Goal: Task Accomplishment & Management: Use online tool/utility

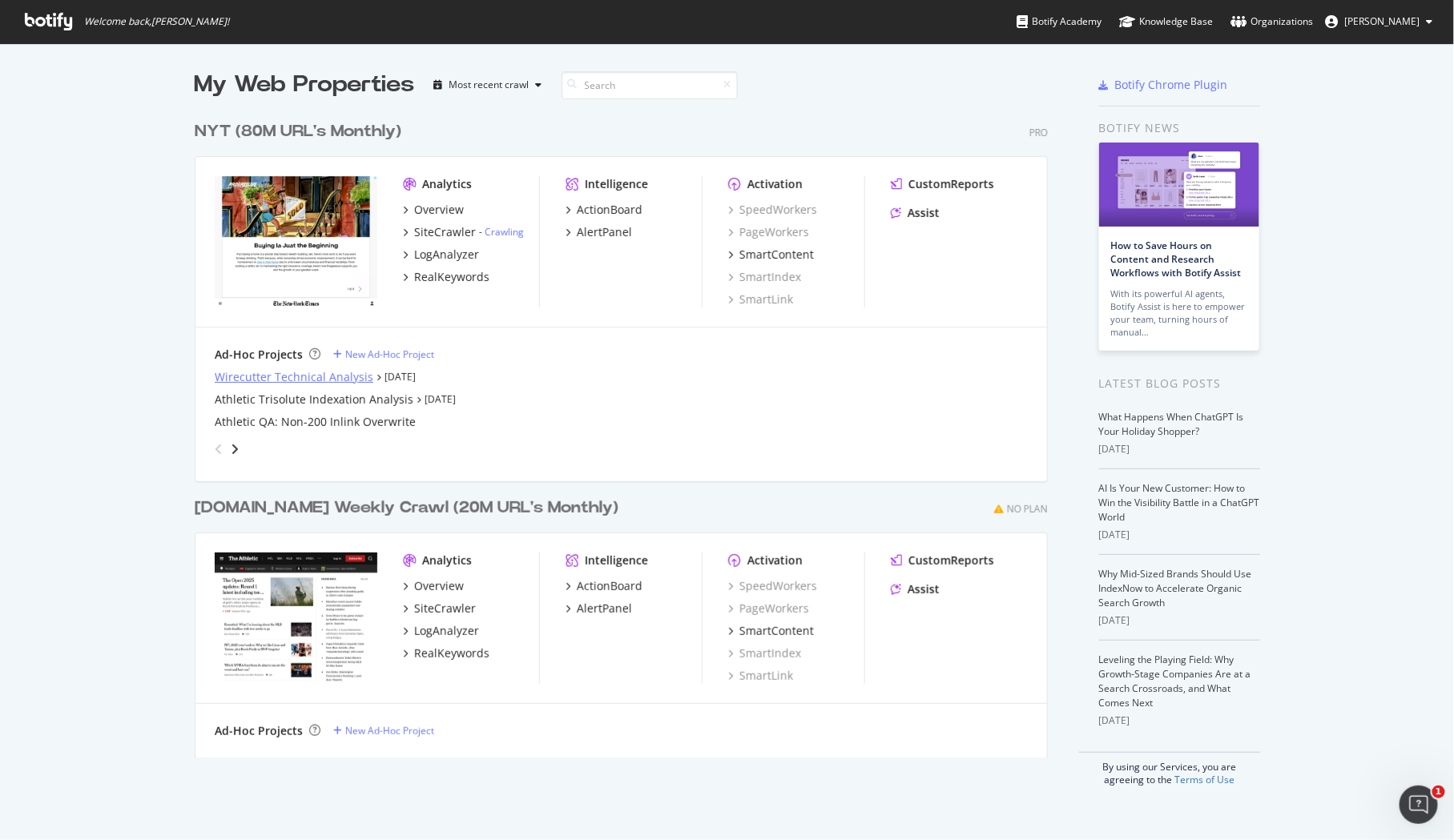
click at [362, 369] on div "Wirecutter Technical Analysis" at bounding box center [293, 377] width 158 height 16
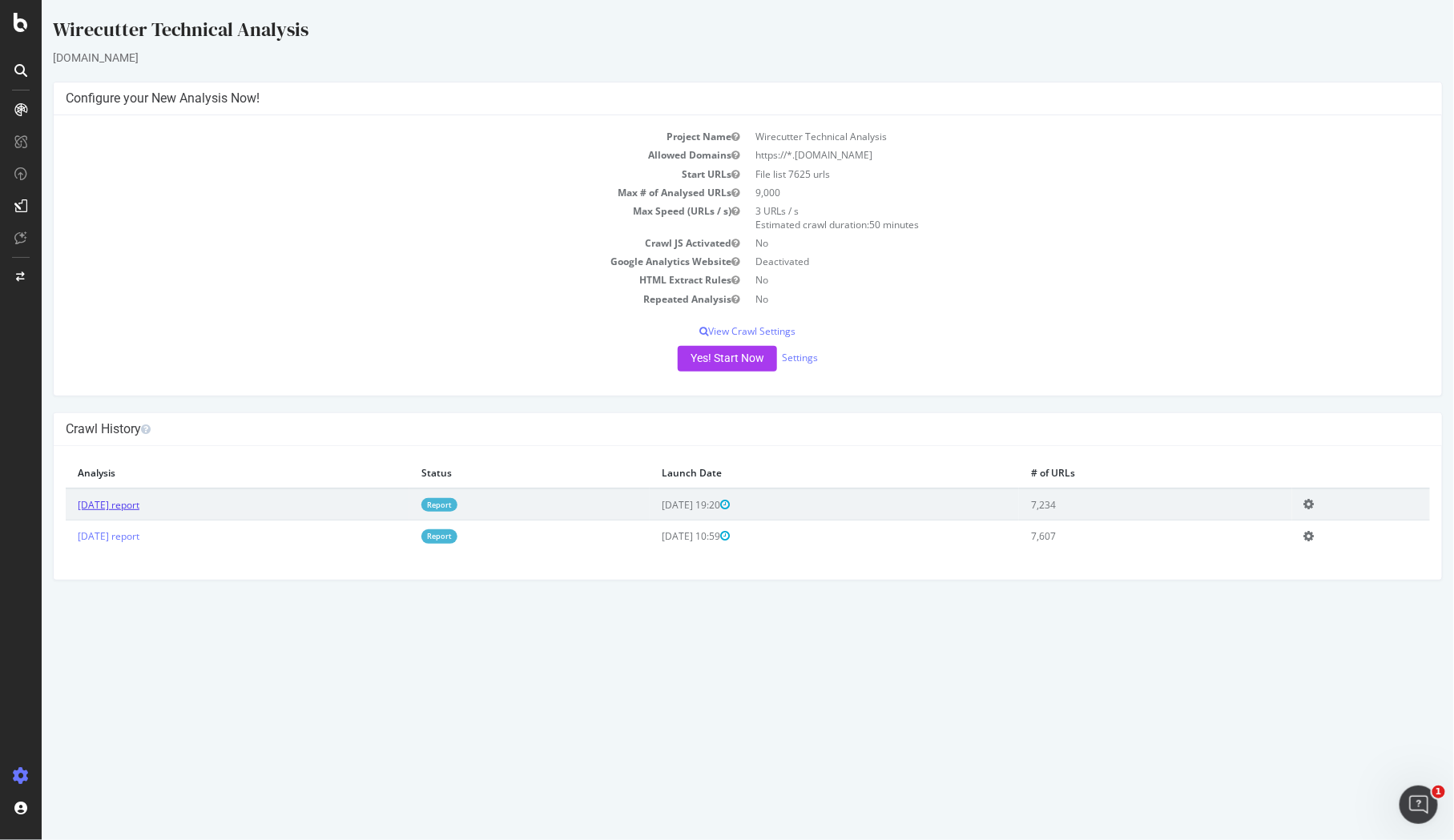
click at [138, 503] on link "2025 Aug. 27th report" at bounding box center [107, 505] width 61 height 14
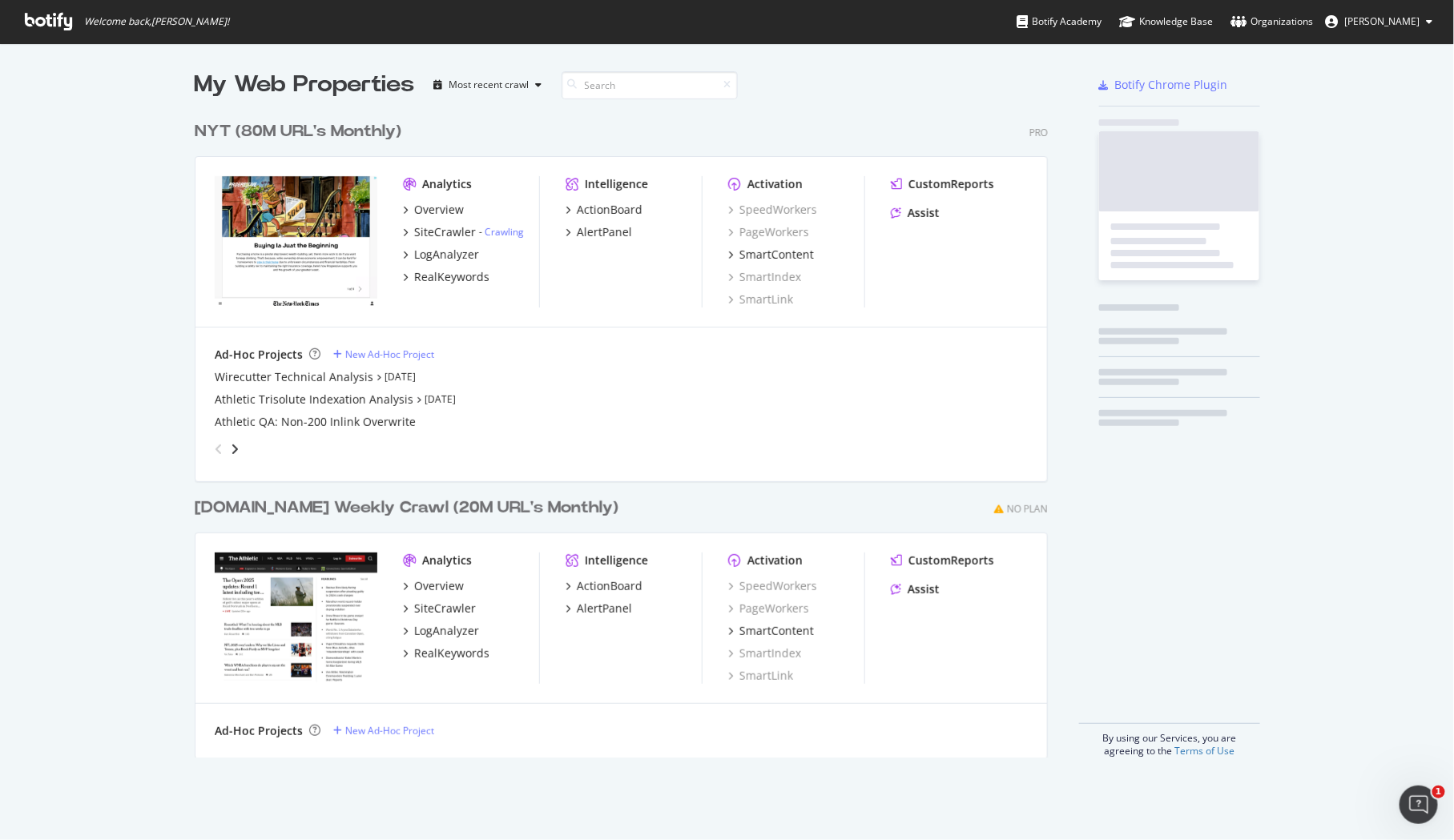
scroll to position [839, 1454]
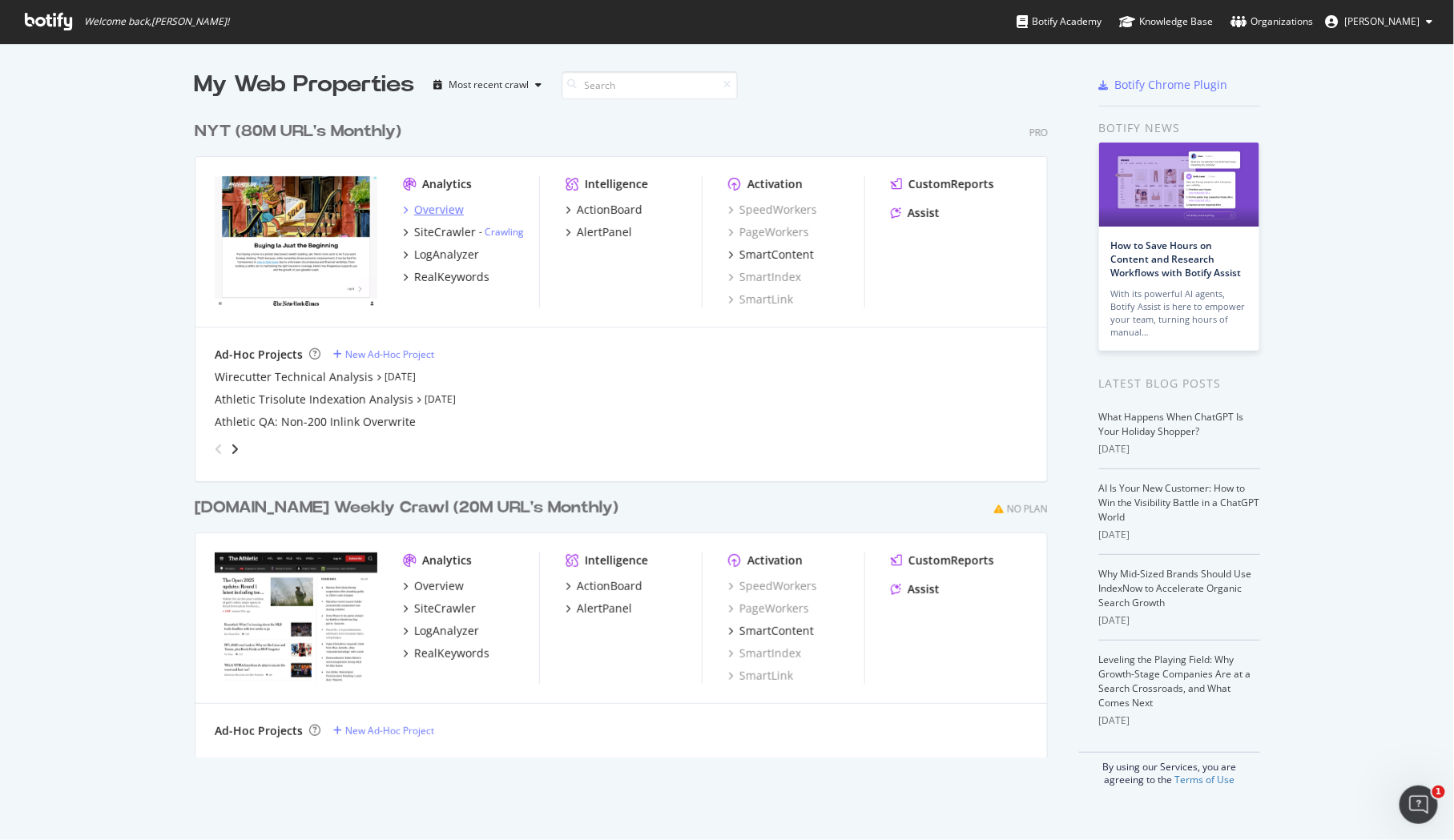
click at [426, 206] on div "Overview" at bounding box center [439, 209] width 49 height 16
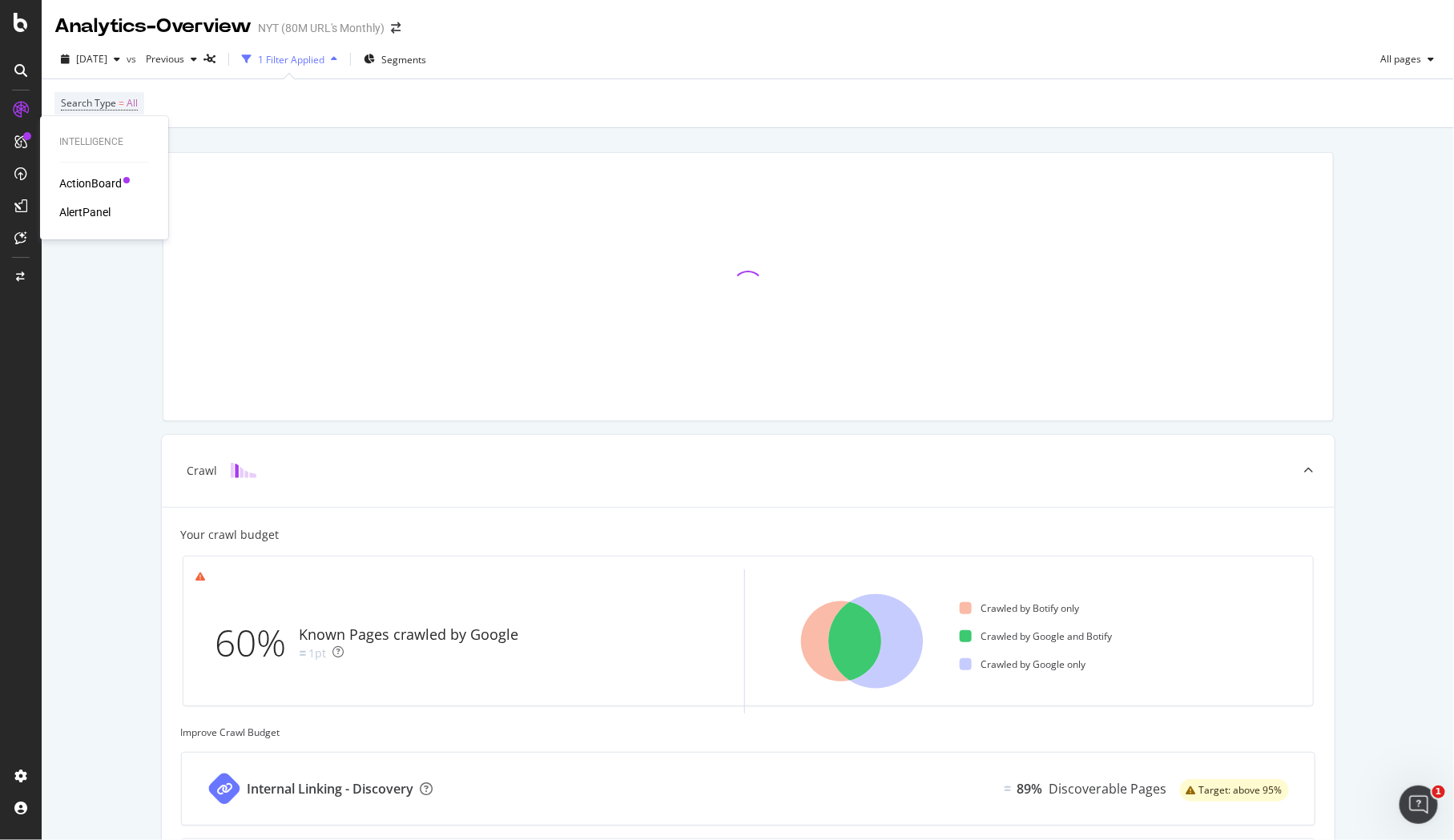
click at [100, 183] on div "ActionBoard" at bounding box center [90, 183] width 62 height 16
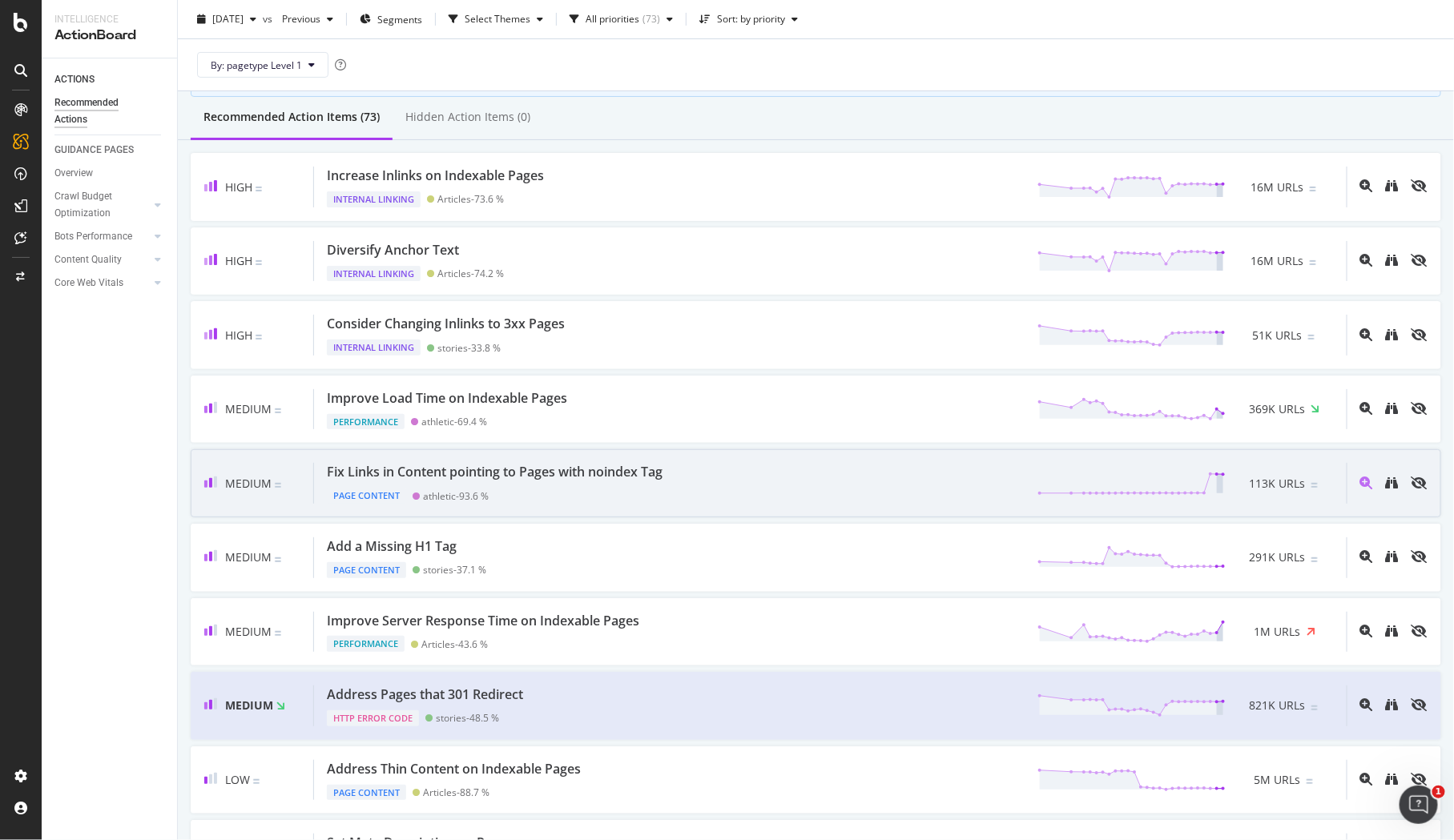
scroll to position [134, 0]
click at [685, 492] on div "Fix Links in Content pointing to Pages with noindex Tag Page Content athletic -…" at bounding box center [830, 482] width 1033 height 41
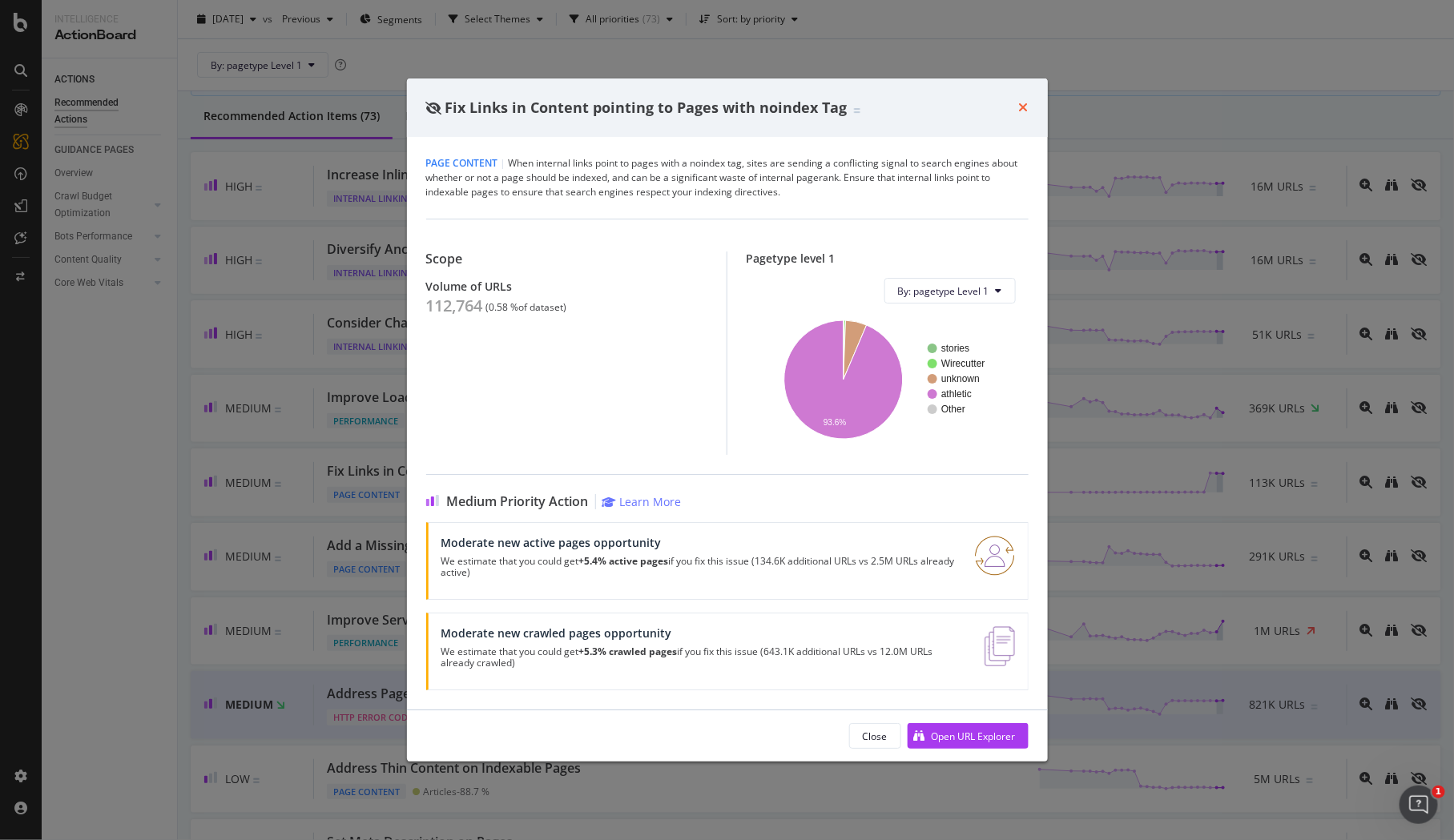
click at [1020, 111] on icon "times" at bounding box center [1023, 107] width 10 height 13
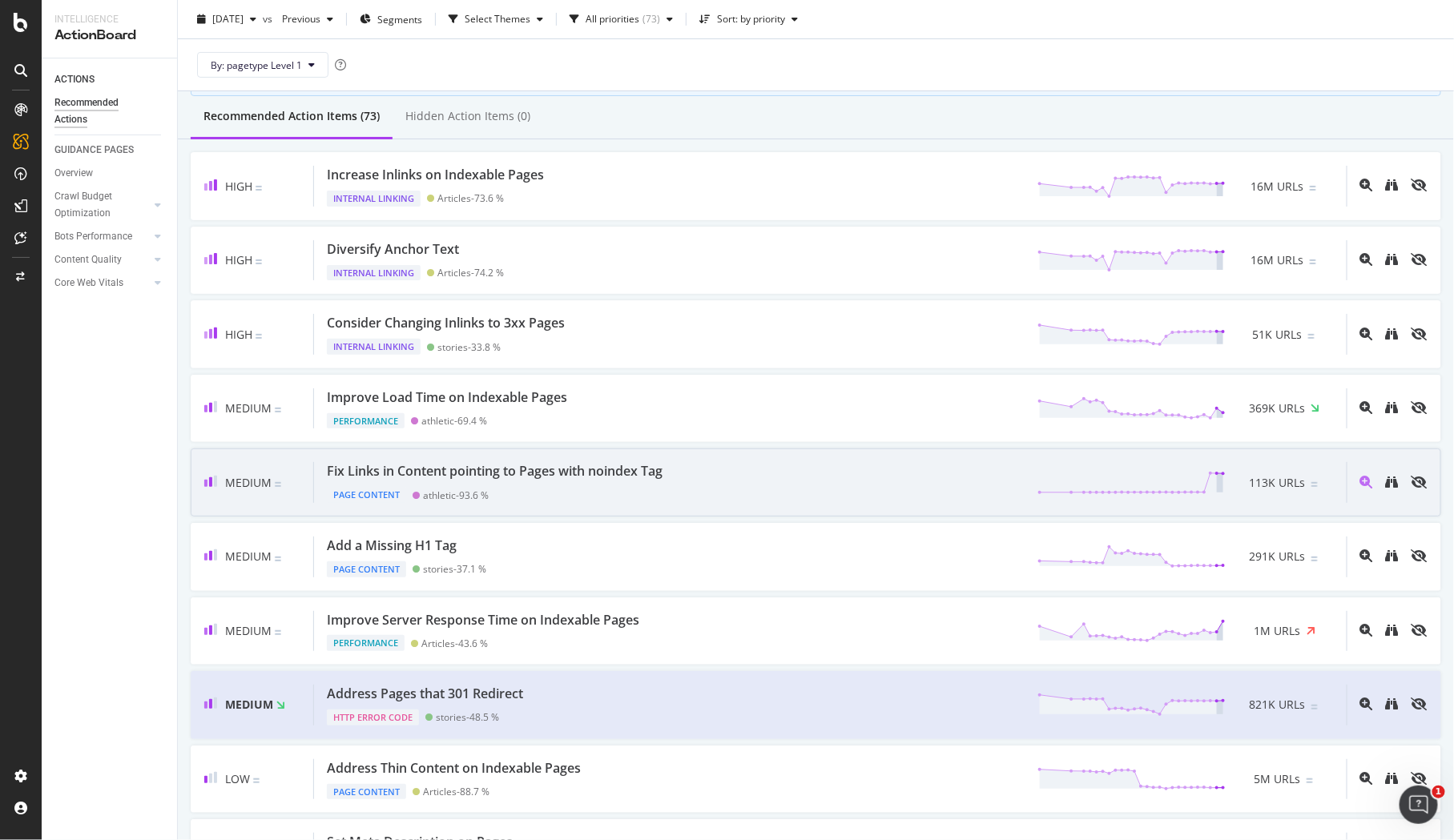
click at [571, 469] on div "Fix Links in Content pointing to Pages with noindex Tag" at bounding box center [495, 471] width 336 height 18
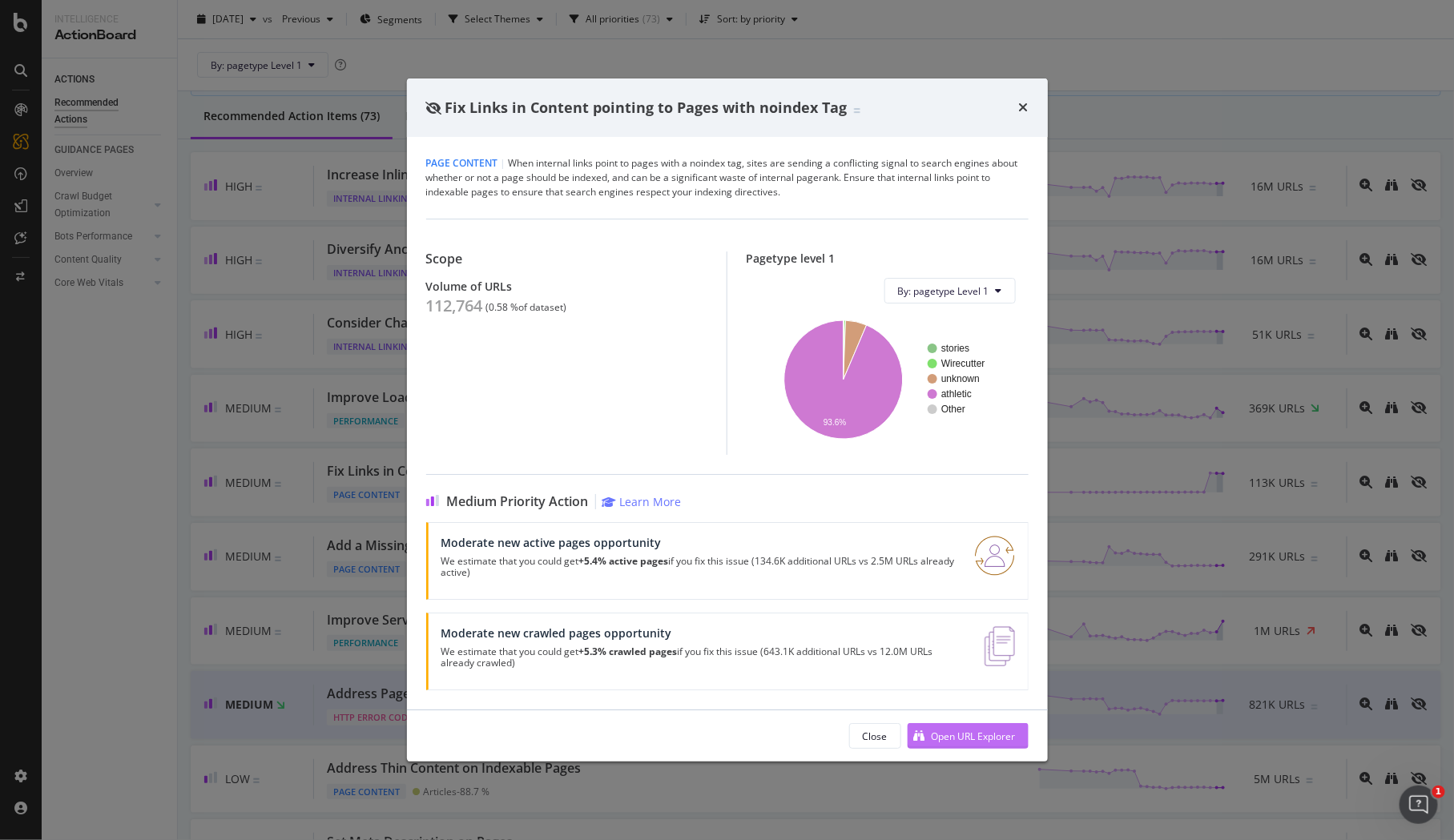
click at [942, 733] on div "Open URL Explorer" at bounding box center [973, 736] width 84 height 14
click at [1020, 93] on div "Fix Links in Content pointing to Pages with noindex Tag" at bounding box center [727, 108] width 640 height 59
click at [1027, 106] on icon "times" at bounding box center [1023, 107] width 10 height 13
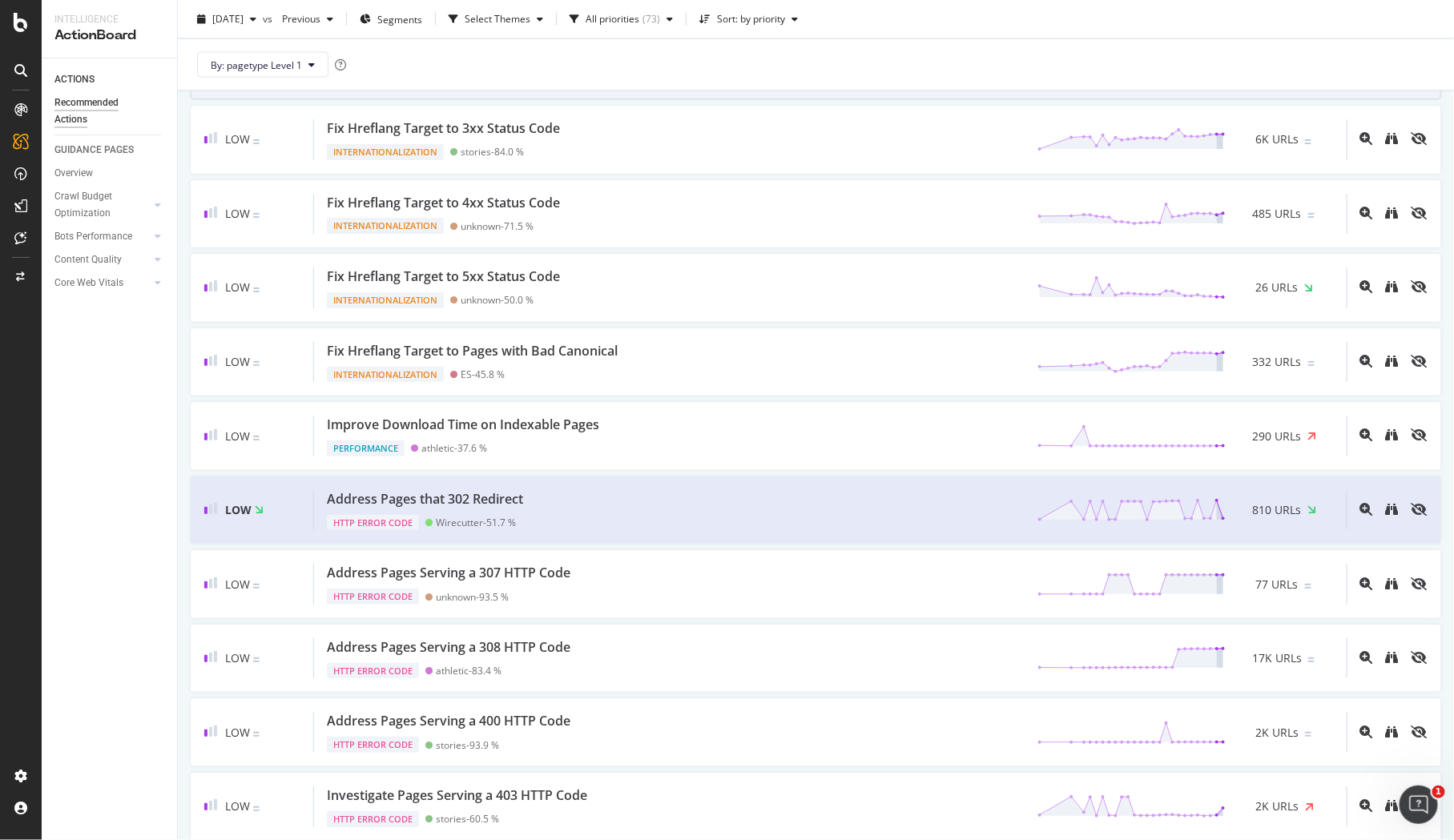
scroll to position [3814, 0]
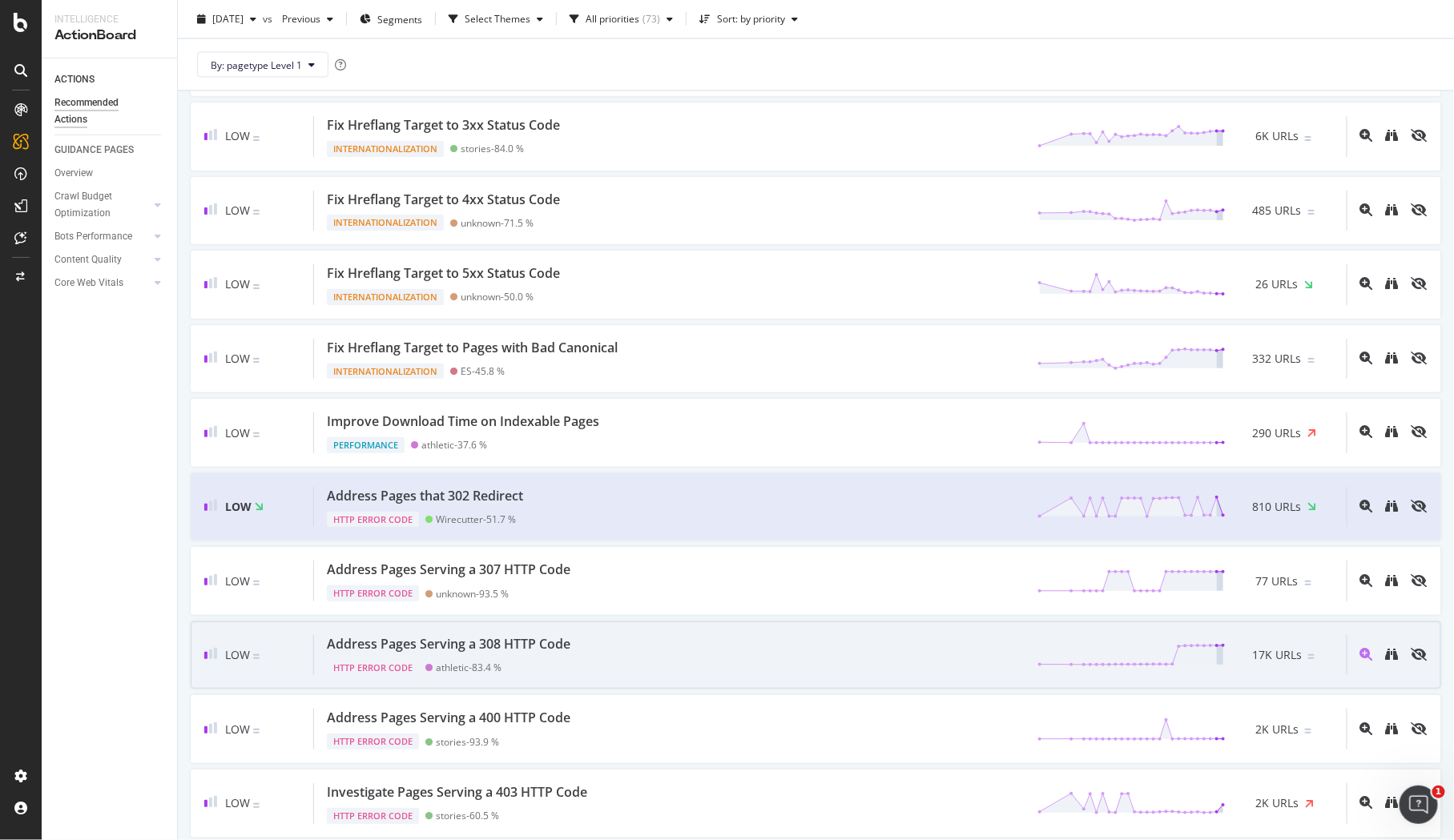
click at [935, 636] on div "Low Address Pages Serving a 308 HTTP Code HTTP Error Code athletic - 83.4 % 17K…" at bounding box center [815, 655] width 1251 height 68
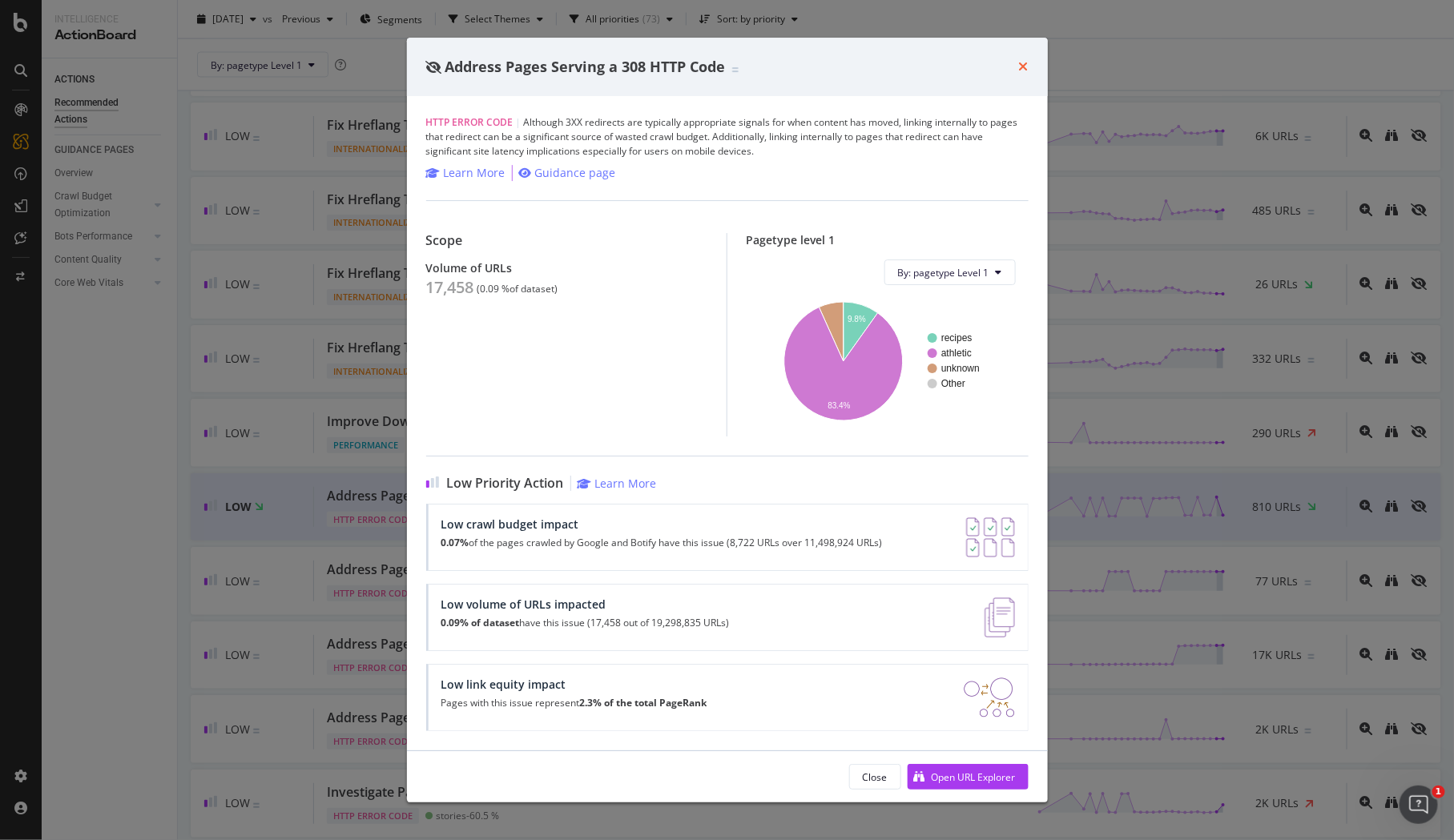
click at [1025, 70] on icon "times" at bounding box center [1023, 66] width 10 height 13
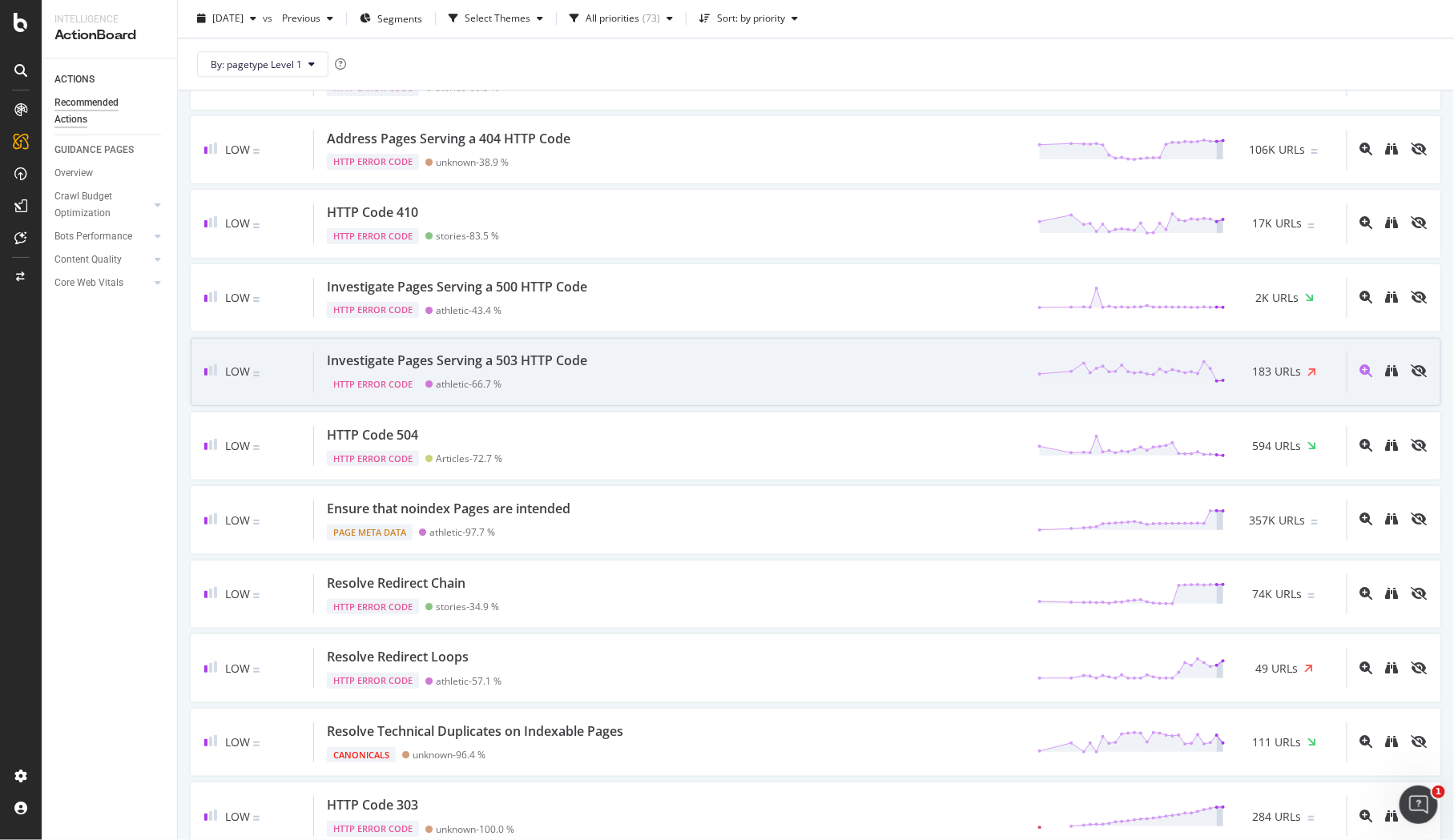
scroll to position [4544, 0]
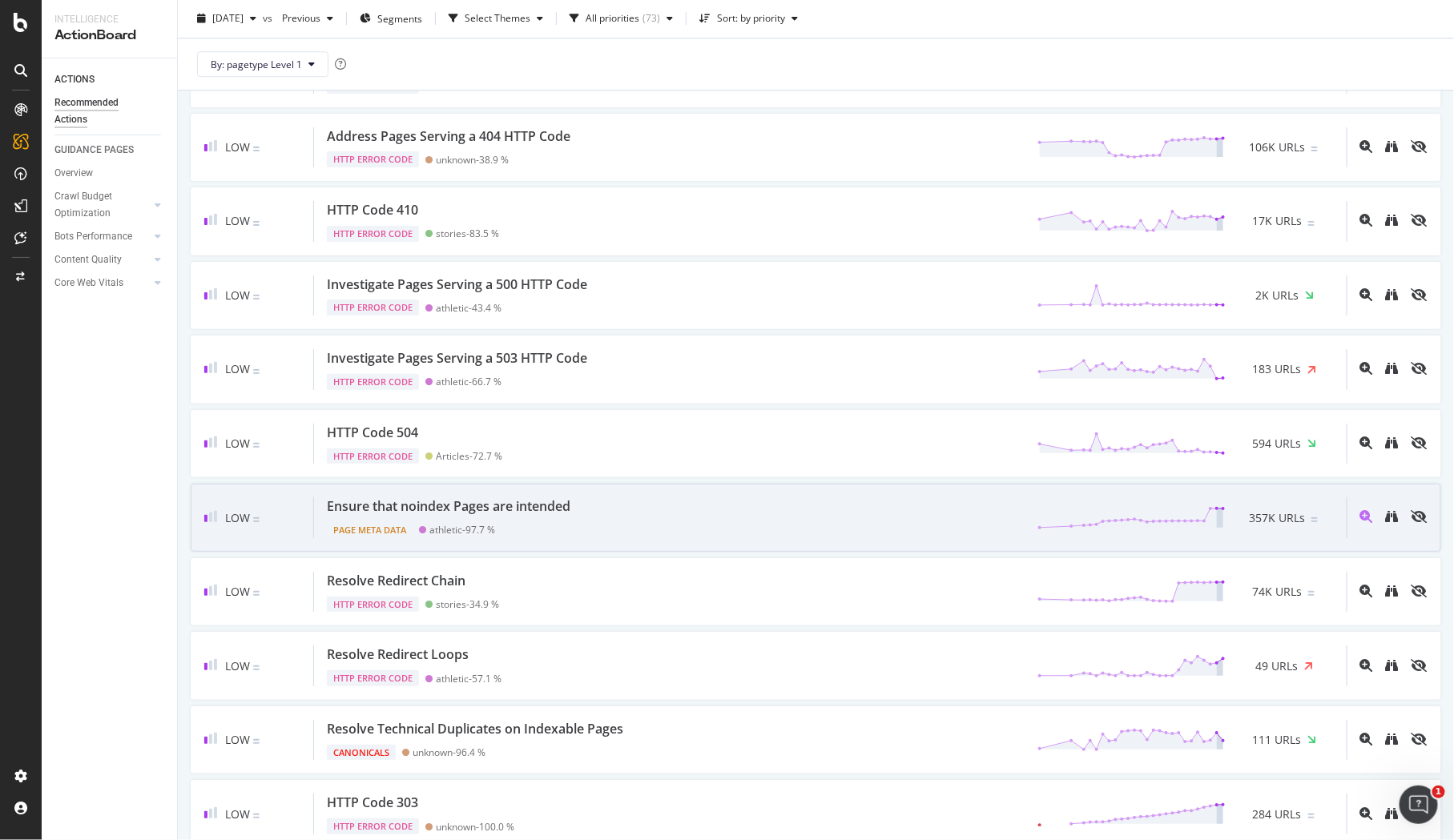
click at [1024, 497] on div "Ensure that noindex Pages are intended Page Meta Data athletic - 97.7 % 357K UR…" at bounding box center [830, 517] width 1033 height 41
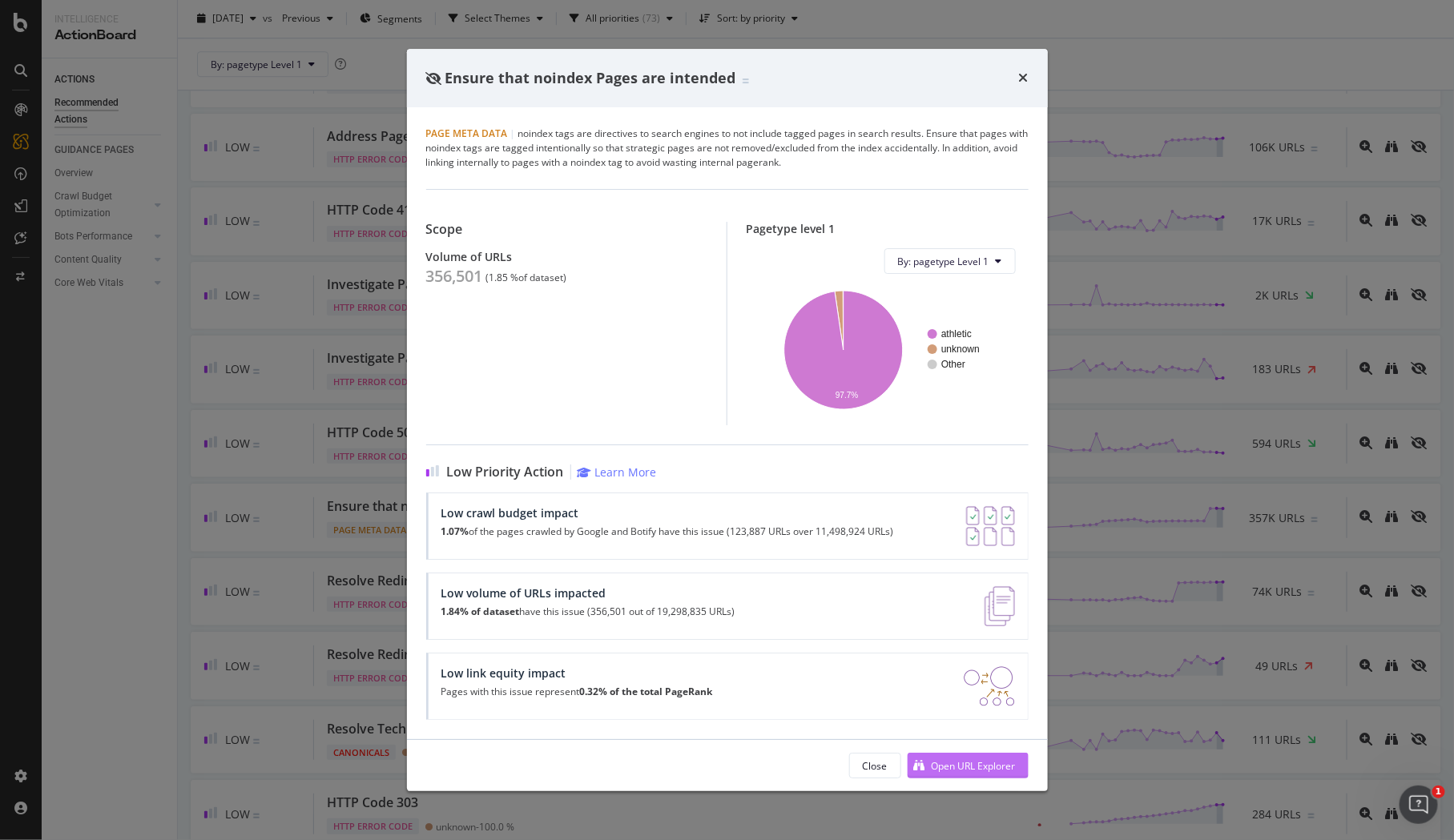
click at [962, 763] on div "Open URL Explorer" at bounding box center [973, 766] width 84 height 14
click at [1021, 76] on icon "times" at bounding box center [1023, 77] width 10 height 13
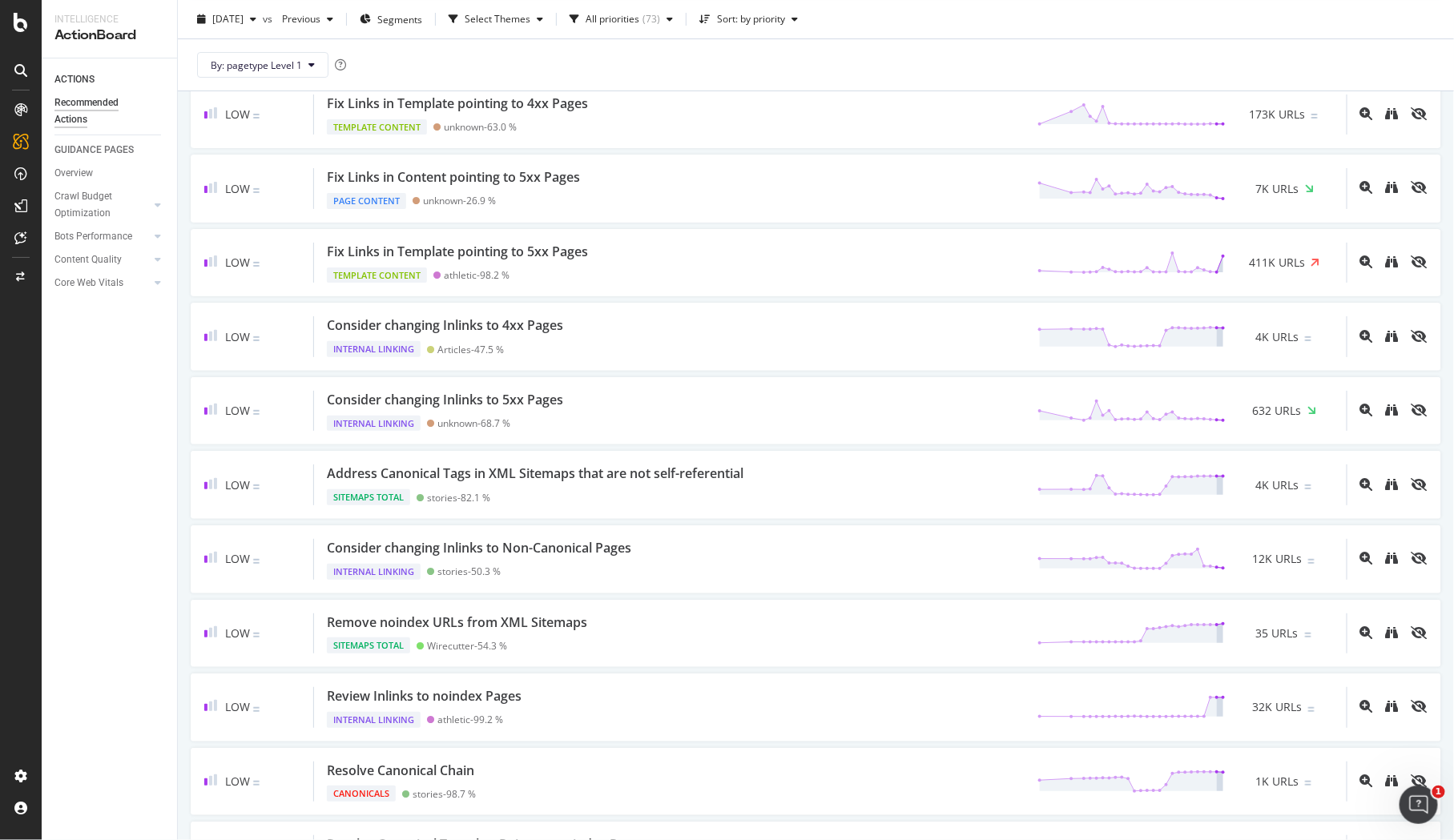
scroll to position [2339, 0]
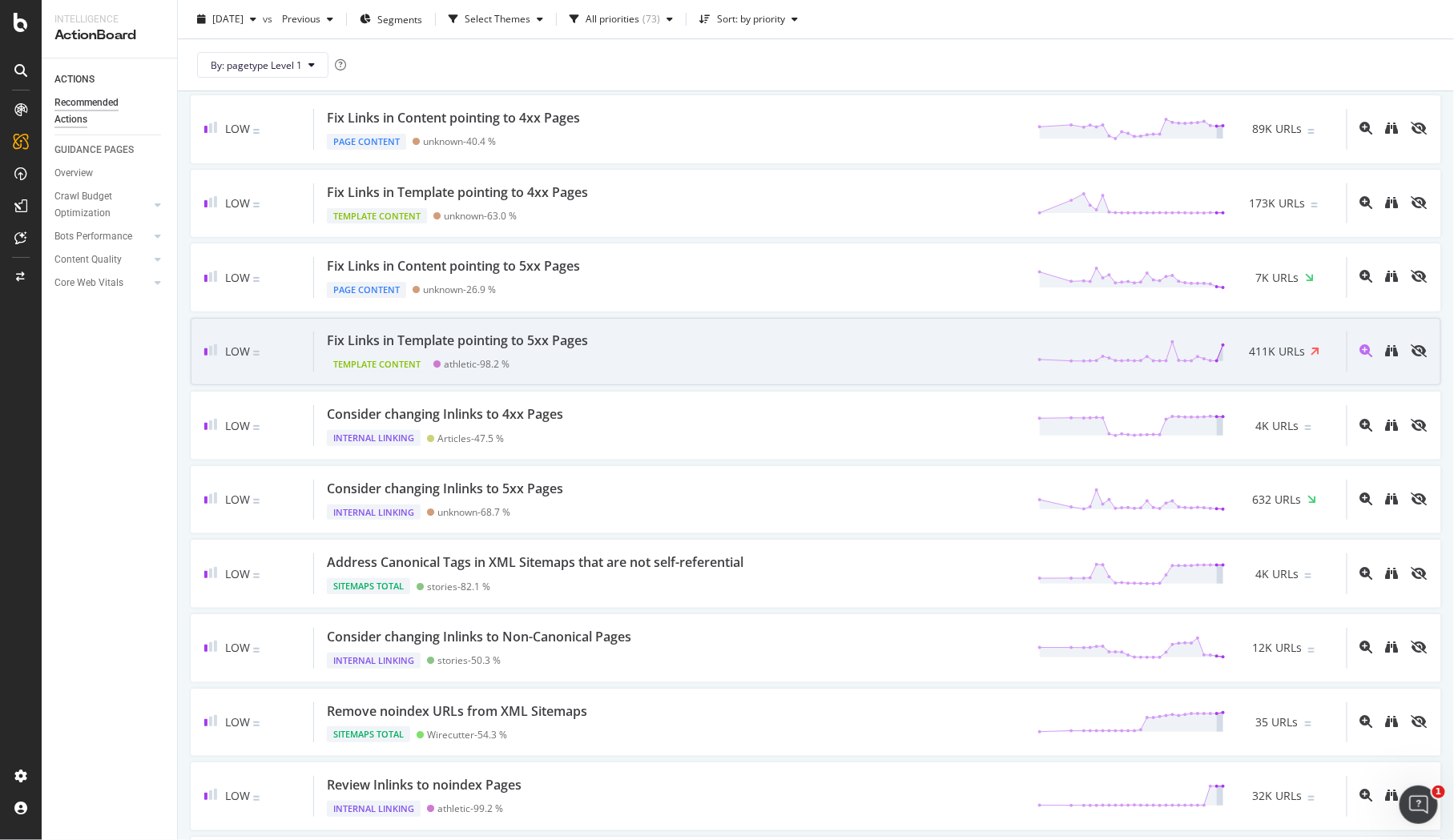
click at [595, 331] on div "Fix Links in Template pointing to 5xx Pages" at bounding box center [460, 340] width 267 height 18
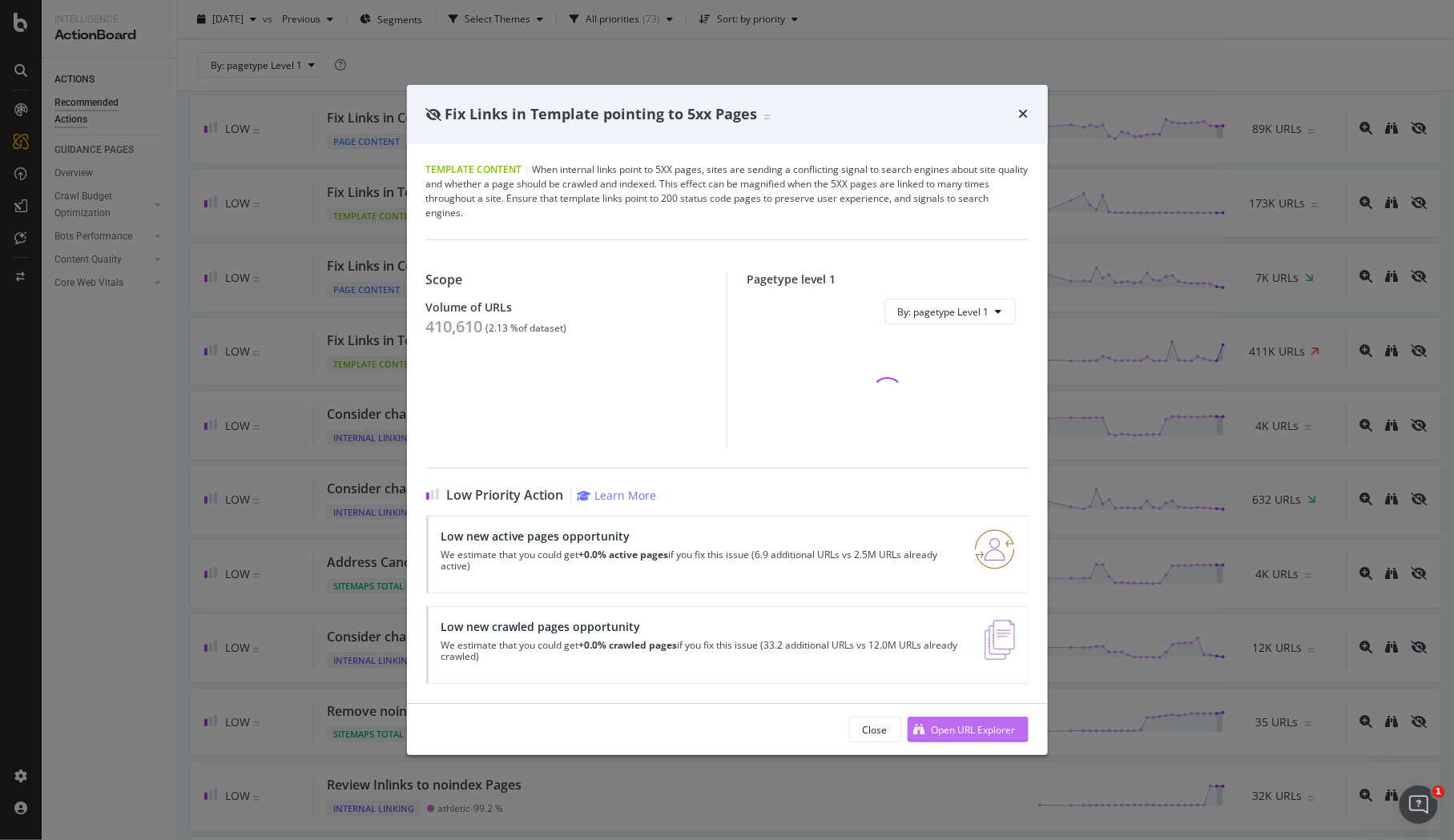
click at [965, 730] on div "Open URL Explorer" at bounding box center [973, 730] width 84 height 14
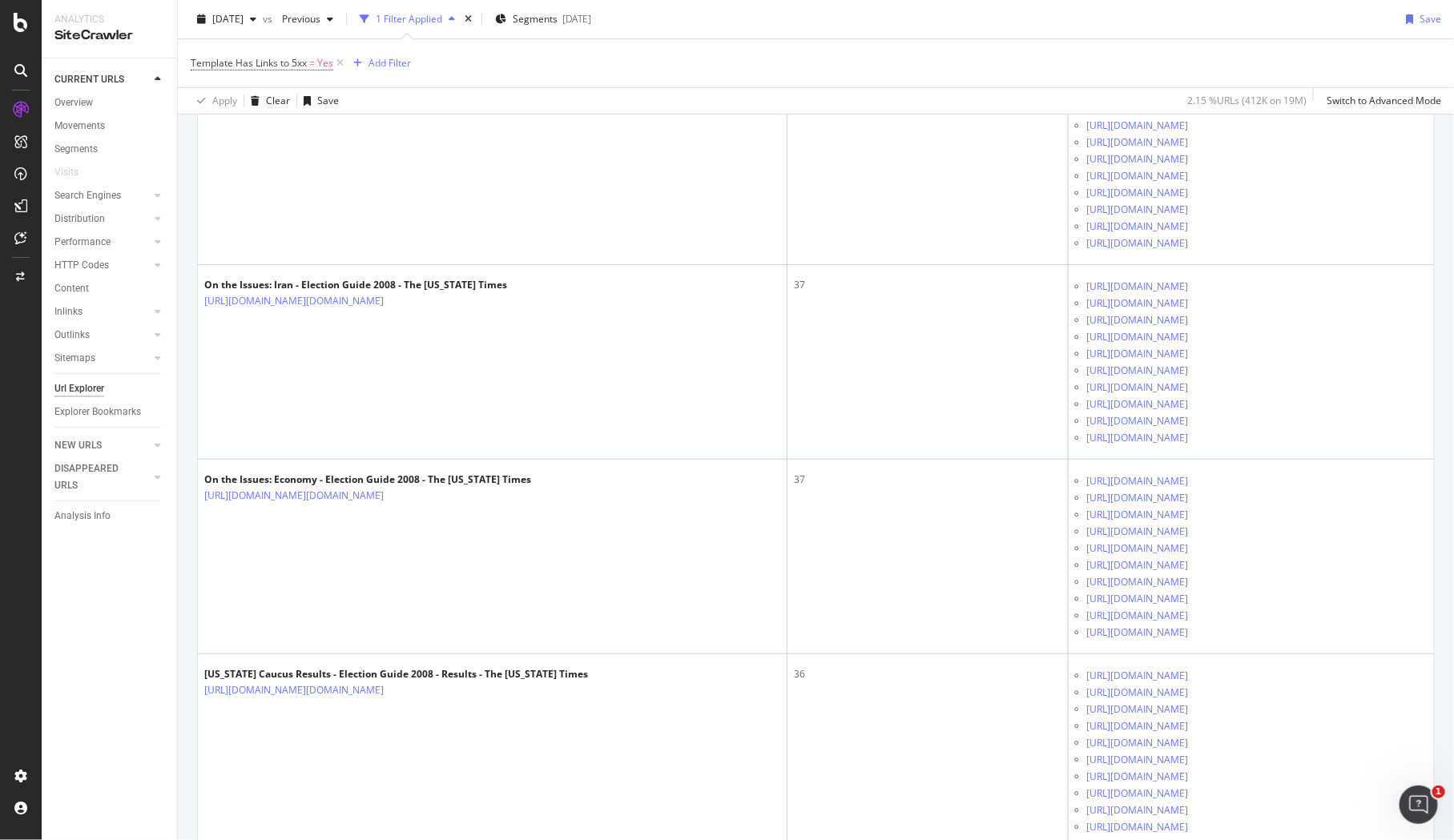
scroll to position [3254, 0]
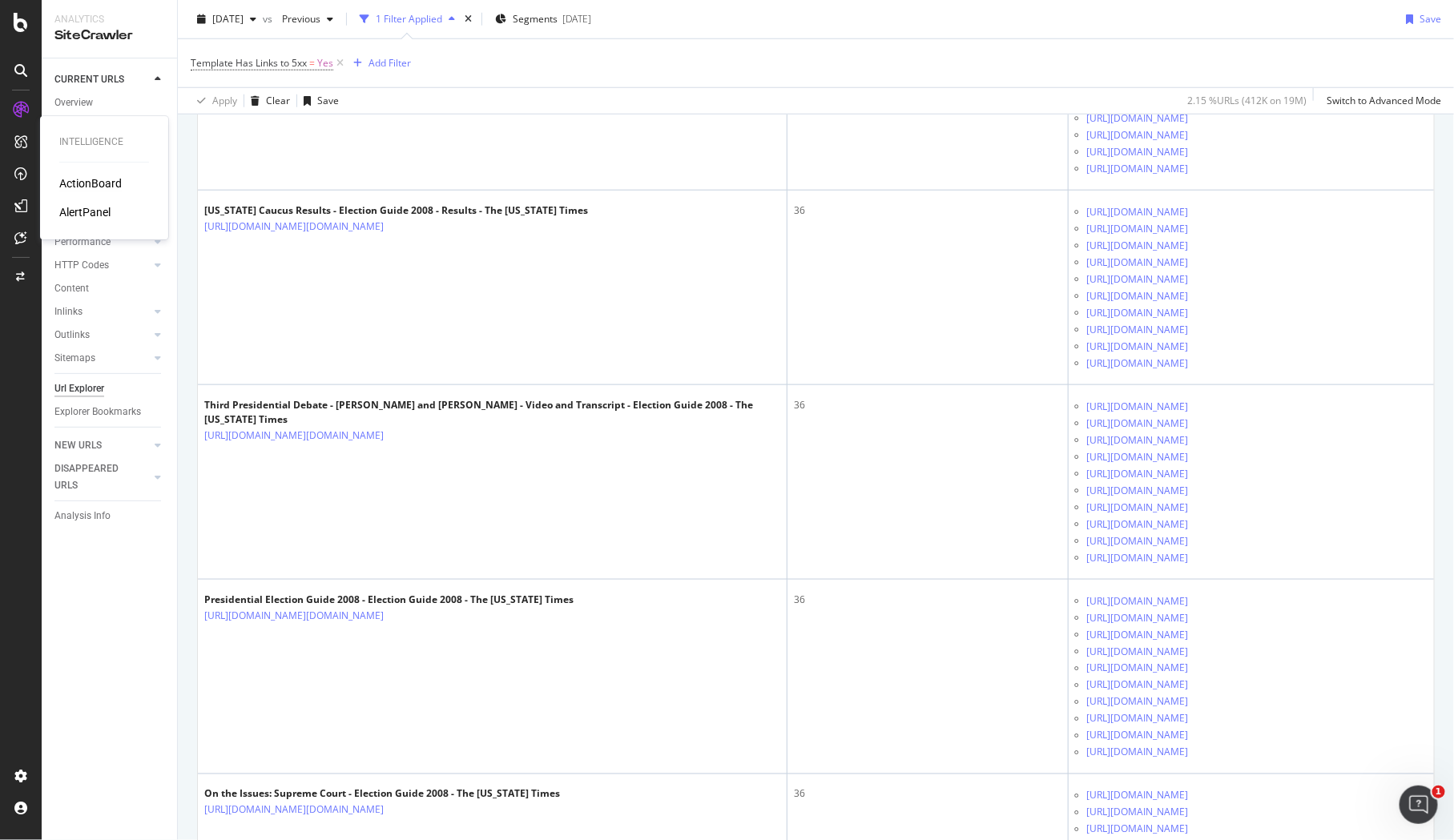
click at [91, 177] on div "ActionBoard" at bounding box center [90, 183] width 62 height 16
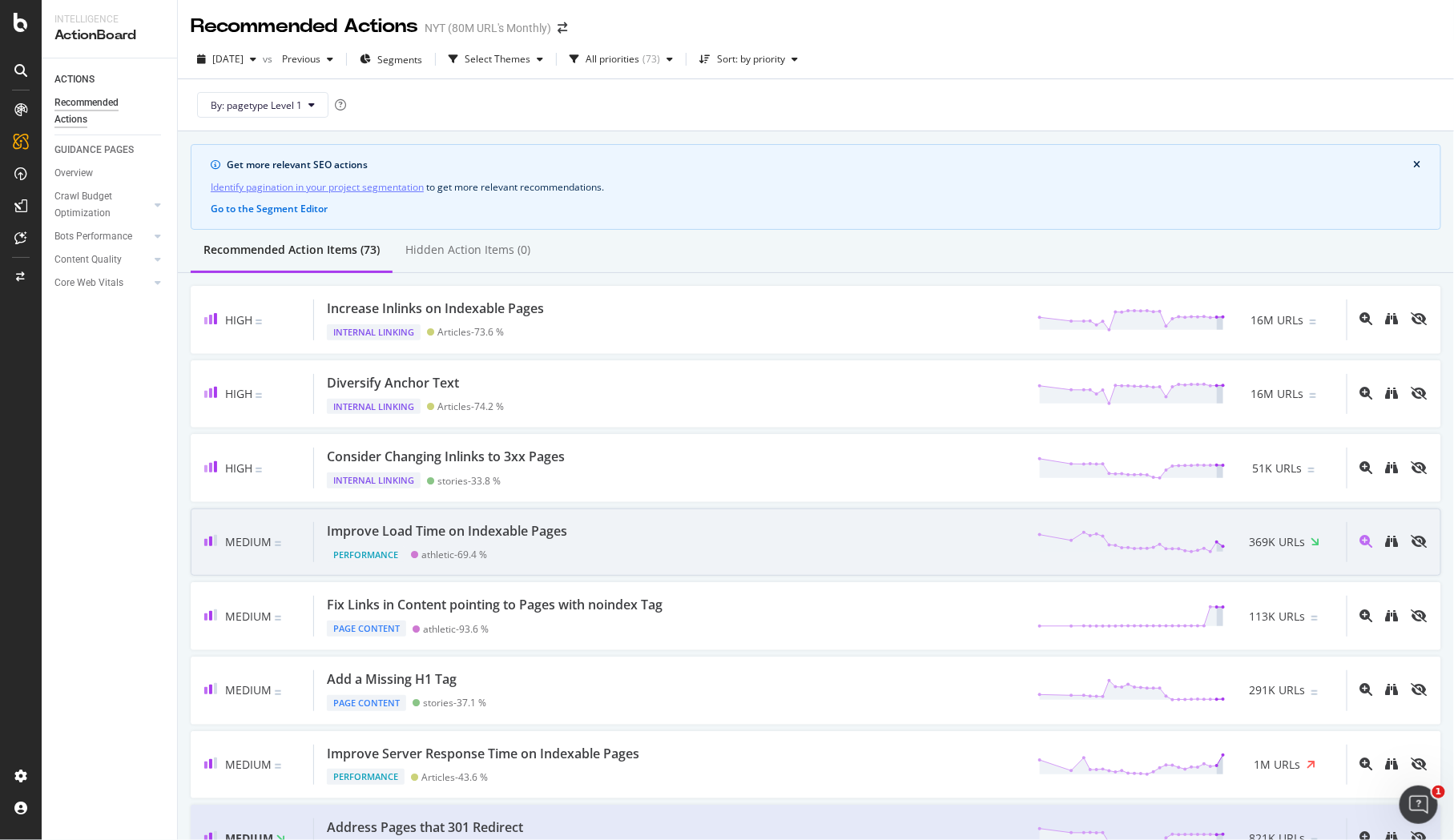
click at [423, 554] on div "athletic - 69.4 %" at bounding box center [454, 555] width 66 height 12
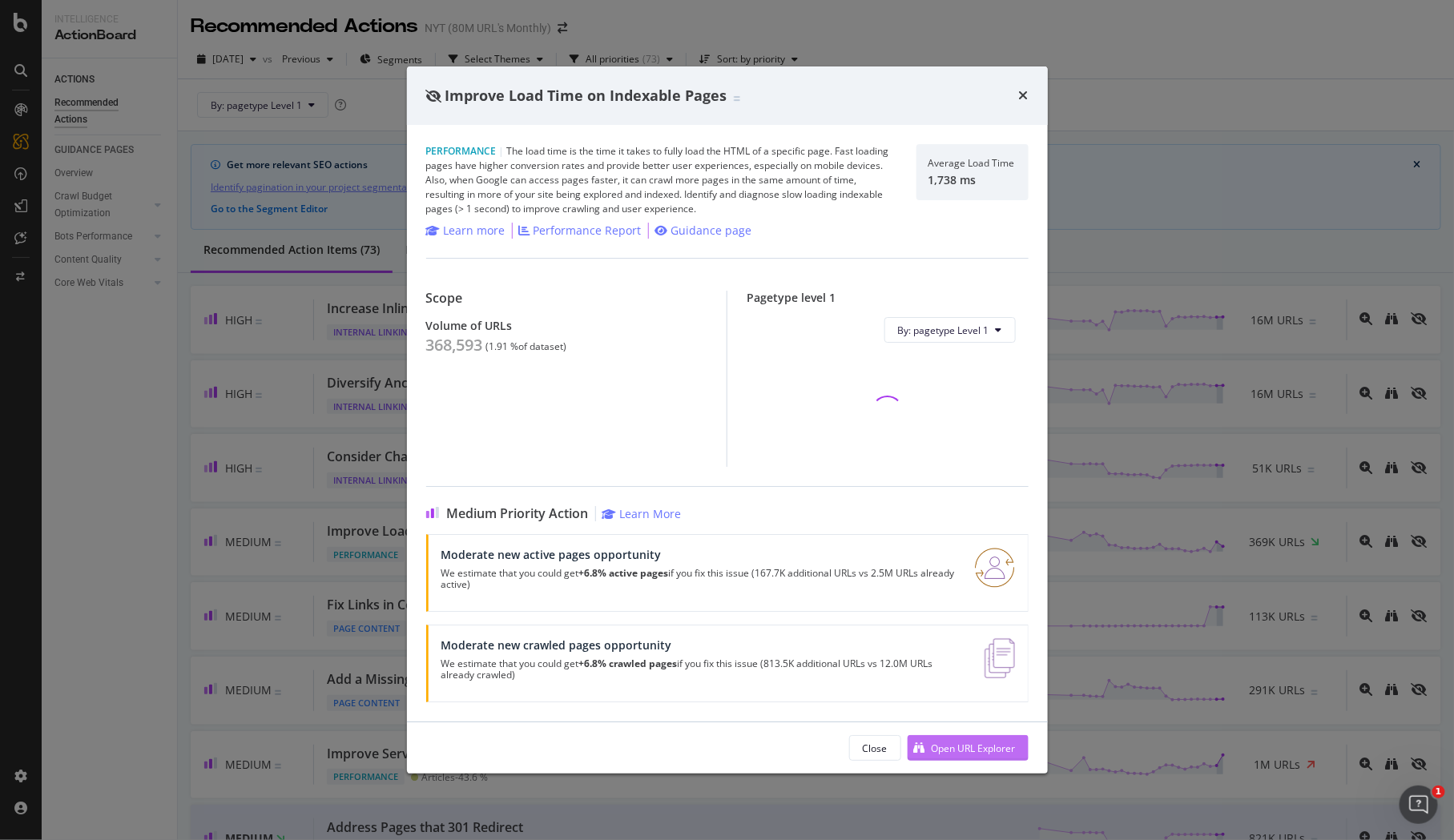
click at [982, 746] on div "Open URL Explorer" at bounding box center [973, 748] width 84 height 14
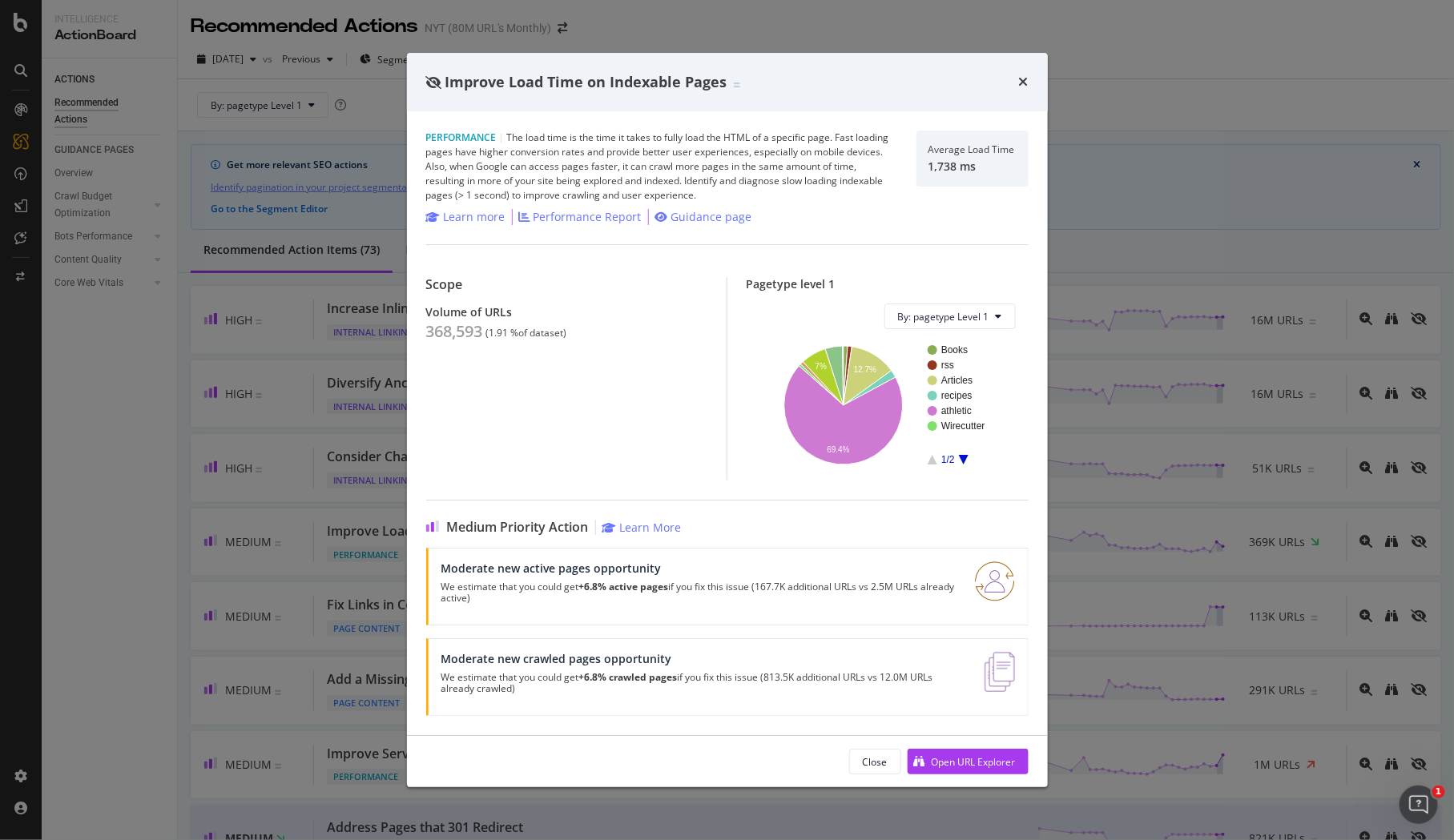
click at [1016, 89] on div "Improve Load Time on Indexable Pages" at bounding box center [727, 82] width 602 height 21
click at [1020, 83] on icon "times" at bounding box center [1023, 81] width 10 height 13
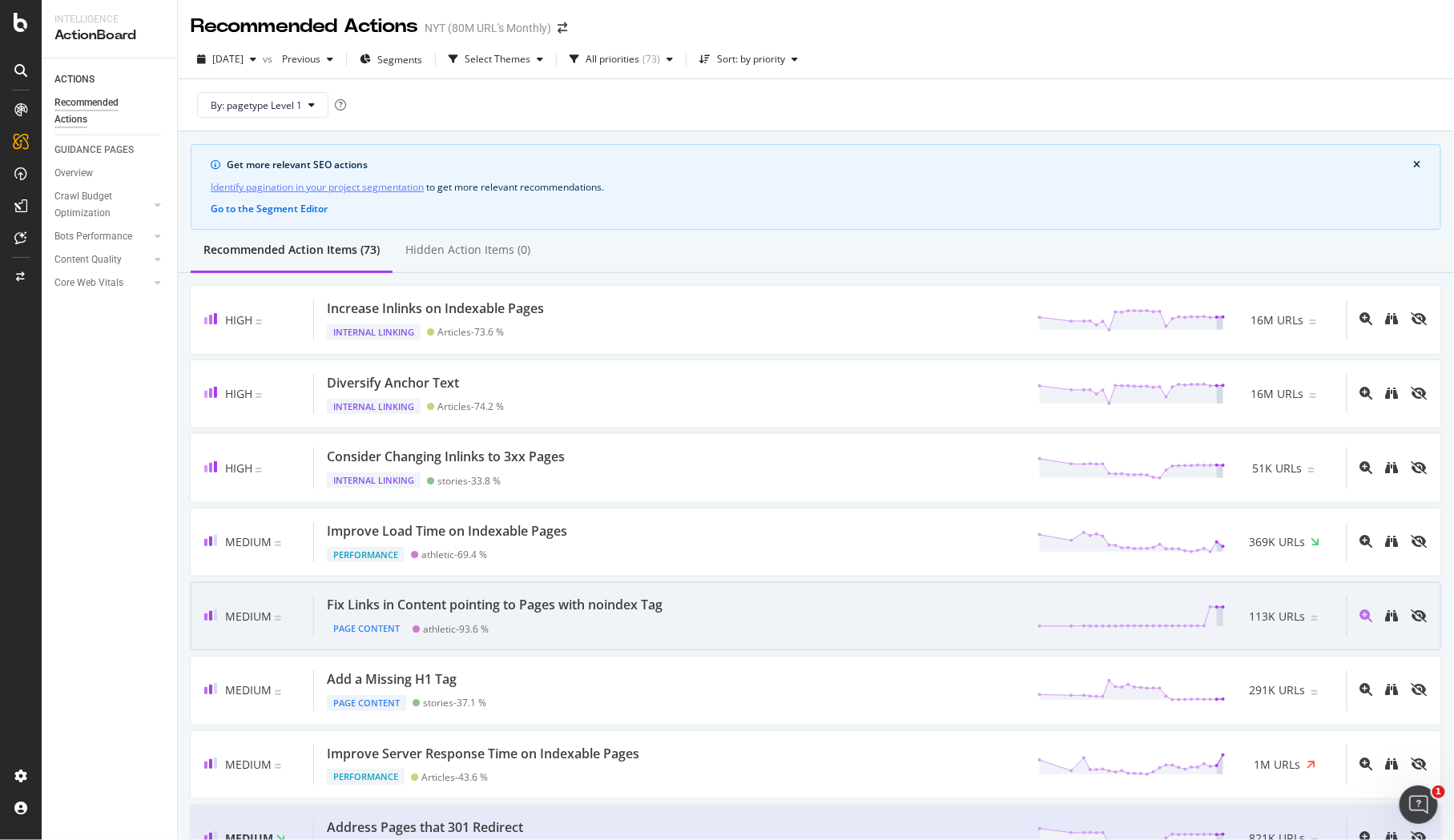
click at [510, 618] on div "Page Content athletic - 93.6 %" at bounding box center [498, 625] width 342 height 22
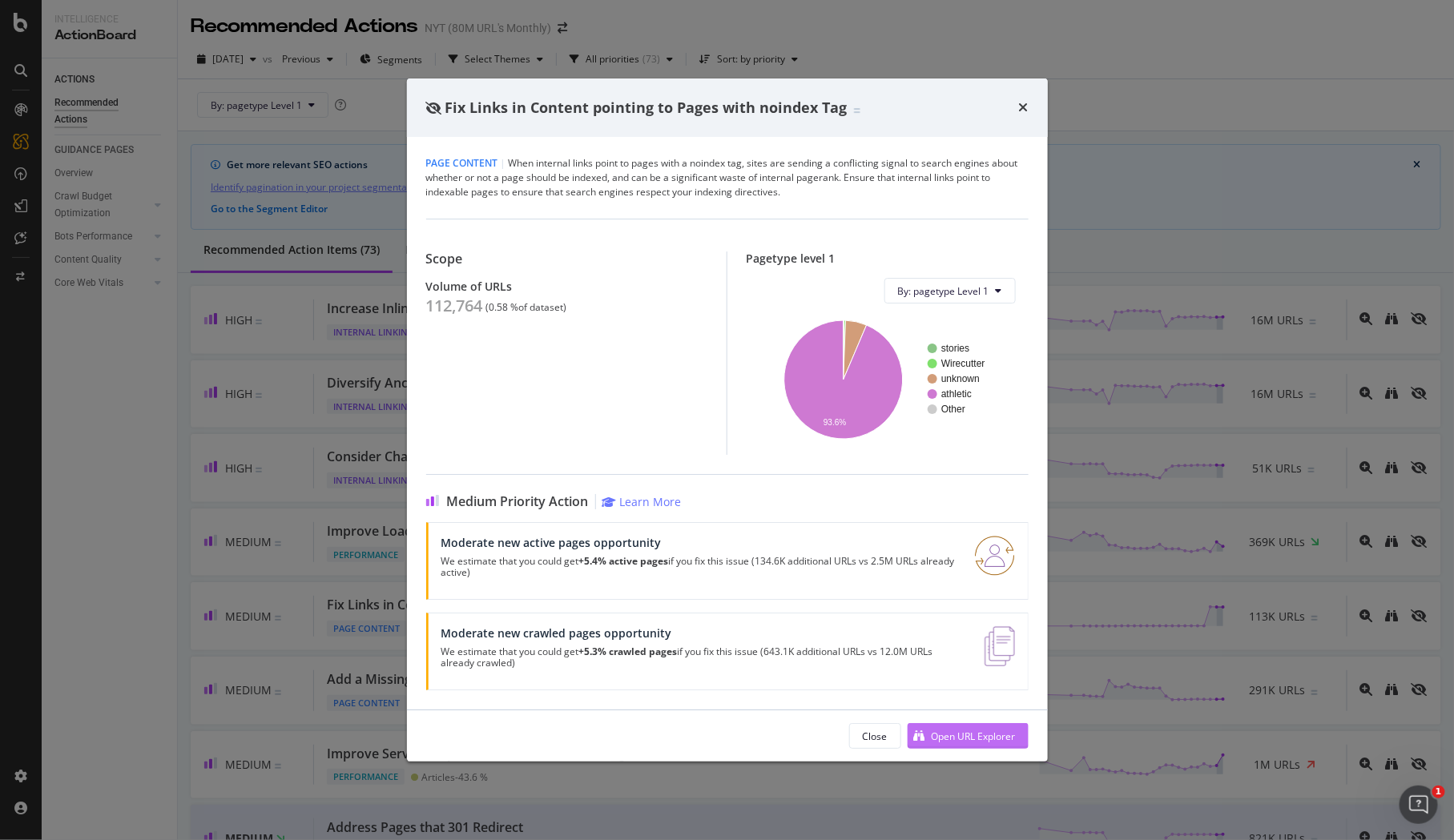
click at [939, 737] on div "Open URL Explorer" at bounding box center [973, 736] width 84 height 14
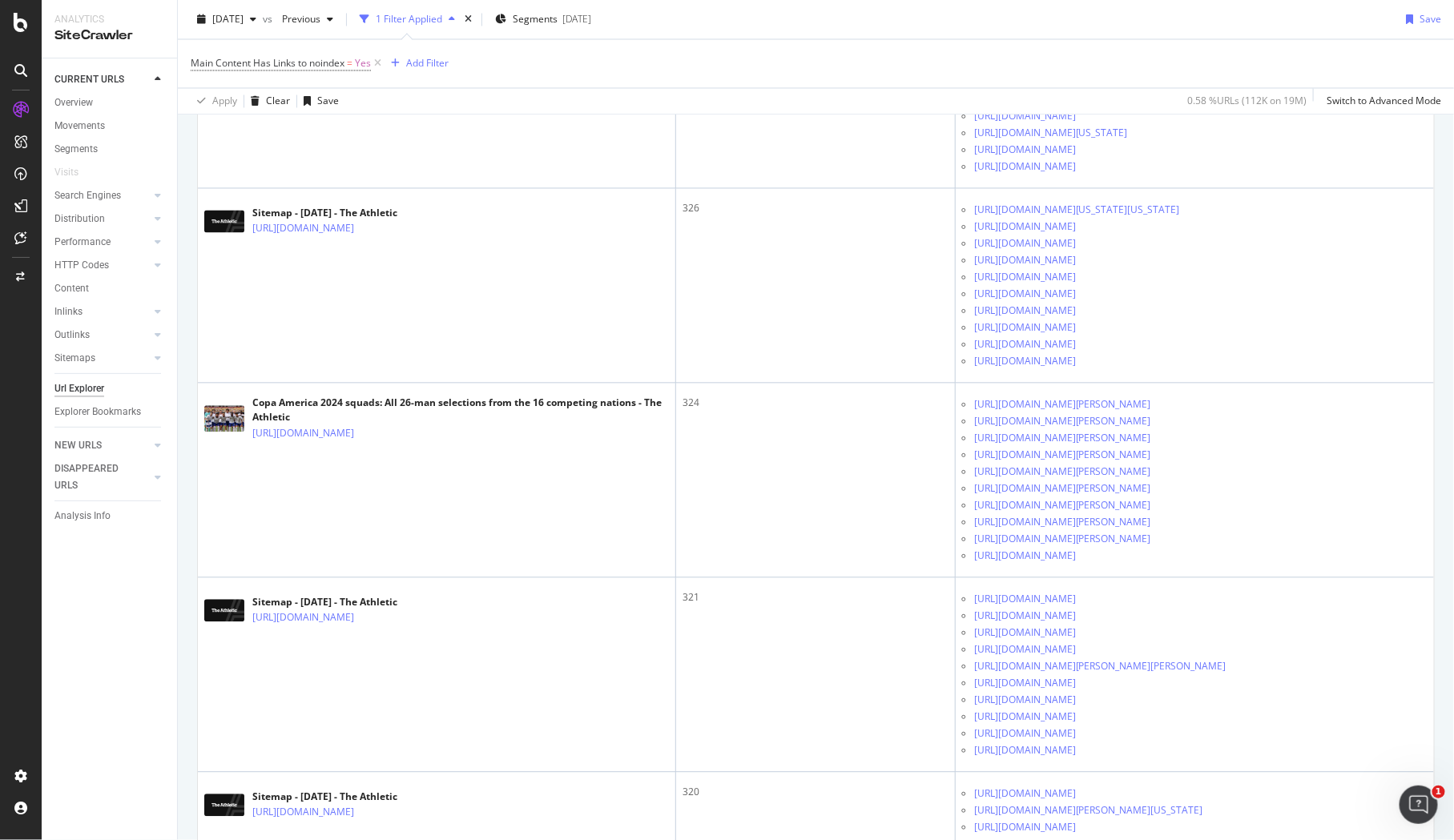
scroll to position [1345, 0]
